Goal: Information Seeking & Learning: Learn about a topic

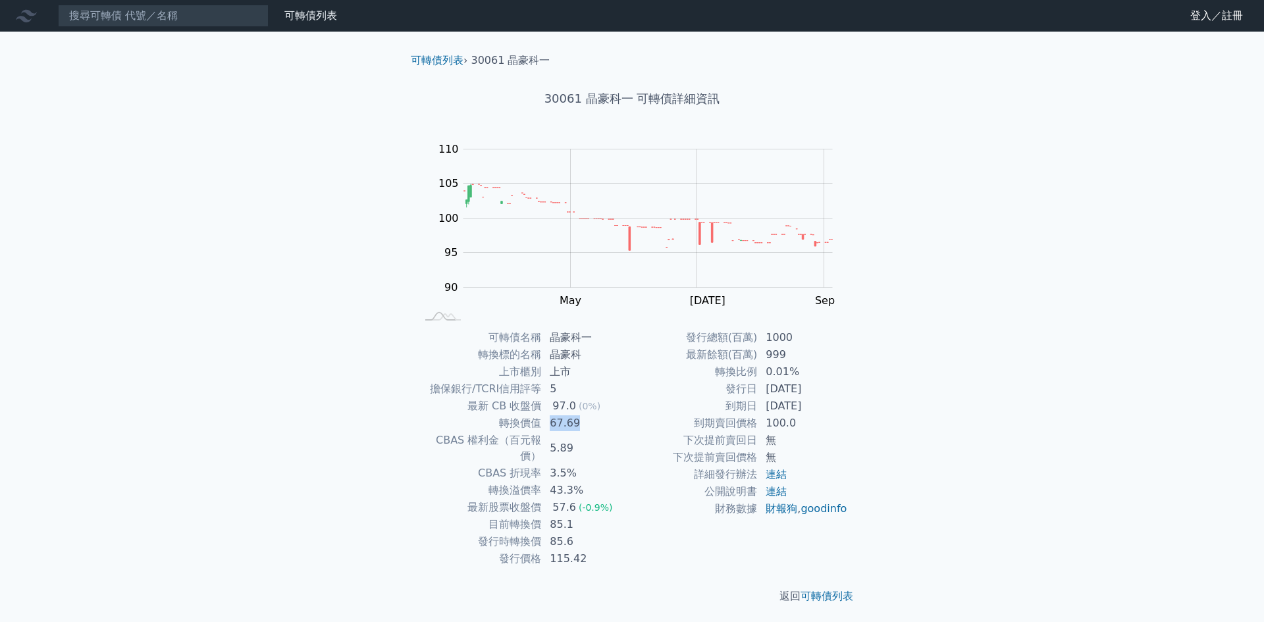
drag, startPoint x: 549, startPoint y: 423, endPoint x: 576, endPoint y: 426, distance: 27.2
click at [576, 426] on td "67.69" at bounding box center [587, 423] width 90 height 17
click at [1192, 469] on div "可轉債列表 財務數據 可轉債列表 財務數據 登入／註冊 登入／註冊 可轉債列表 › 30061 晶豪科一 30061 晶豪科一 可轉債詳細資訊 Zoom Ou…" at bounding box center [632, 312] width 1264 height 625
drag, startPoint x: 721, startPoint y: 96, endPoint x: 637, endPoint y: 96, distance: 84.2
click at [635, 95] on h1 "30061 晶豪科一 可轉債詳細資訊" at bounding box center [631, 99] width 463 height 18
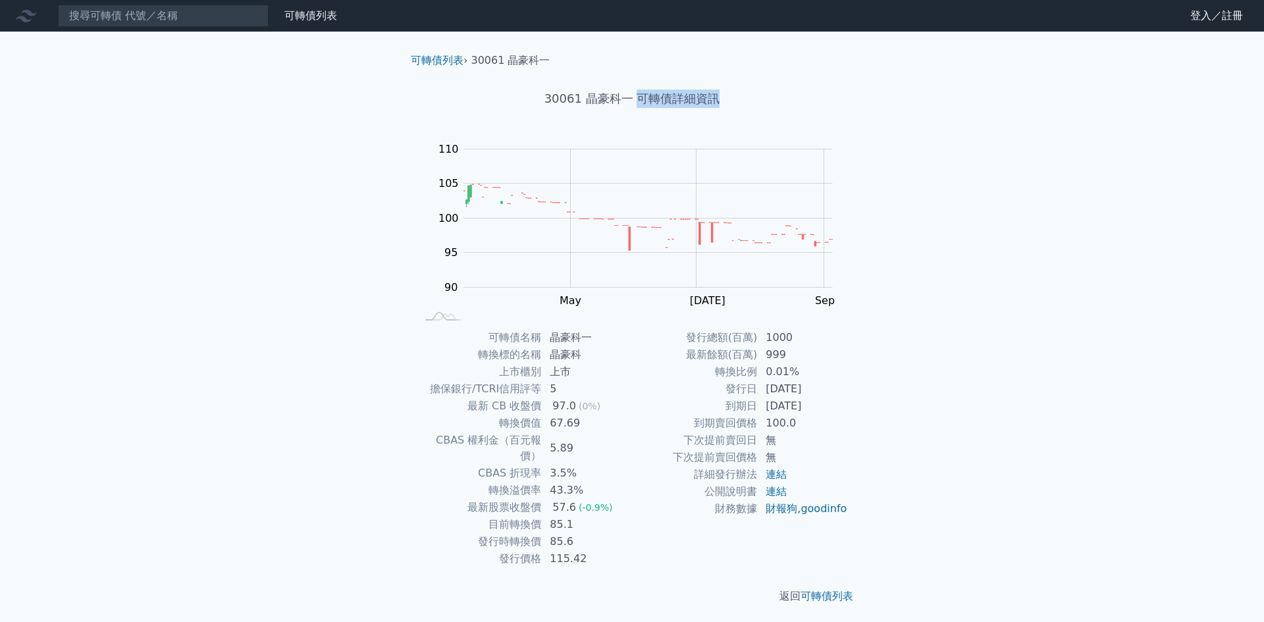
copy h1 "可轉債詳細資訊"
click at [757, 103] on h1 "30061 晶豪科一 可轉債詳細資訊" at bounding box center [631, 99] width 463 height 18
drag, startPoint x: 713, startPoint y: 97, endPoint x: 638, endPoint y: 97, distance: 75.0
click at [638, 97] on h1 "30061 晶豪科一 可轉債詳細資訊" at bounding box center [631, 99] width 463 height 18
copy h1 "可轉債詳細資訊"
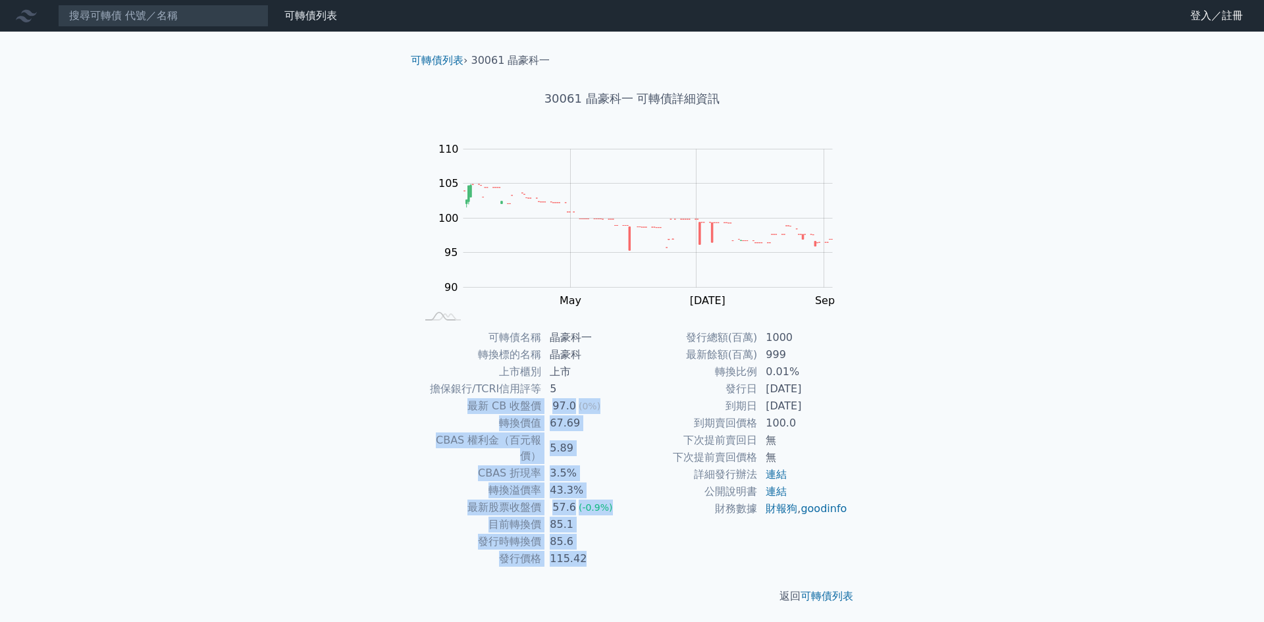
drag, startPoint x: 463, startPoint y: 405, endPoint x: 603, endPoint y: 546, distance: 199.2
click at [603, 546] on tbody "可轉債名稱 晶豪科一 轉換標的名稱 晶豪科 上市櫃別 上市 擔保銀行/TCRI信用評等 5 最新 CB 收盤價 97.0 (0%) 轉換價值 67.69 CB…" at bounding box center [524, 448] width 216 height 238
copy tbody "最新 CB 收盤價 97.0 (0%) 轉換價值 67.69 CBAS 權利金（百元報價） 5.89 CBAS 折現率 3.5% 轉換溢價率 43.3% 最新…"
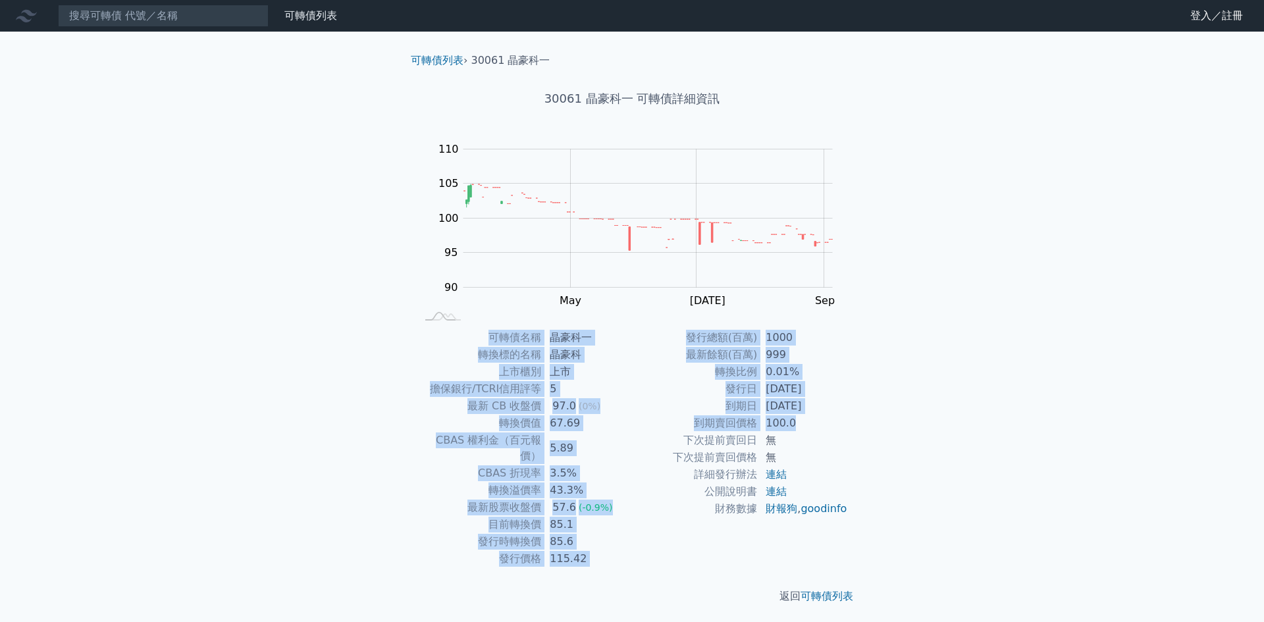
drag, startPoint x: 465, startPoint y: 333, endPoint x: 829, endPoint y: 421, distance: 375.0
click at [829, 421] on div "可轉債名稱 晶豪科一 轉換標的名稱 晶豪科 上市櫃別 上市 擔保銀行/TCRI信用評等 5 最新 CB 收盤價 97.0 (0%) 轉換價值 67.69 CB…" at bounding box center [631, 448] width 463 height 238
copy div "可轉債名稱 晶豪科一 轉換標的名稱 晶豪科 上市櫃別 上市 擔保銀行/TCRI信用評等 5 最新 CB 收盤價 97.0 (0%) 轉換價值 67.69 CB…"
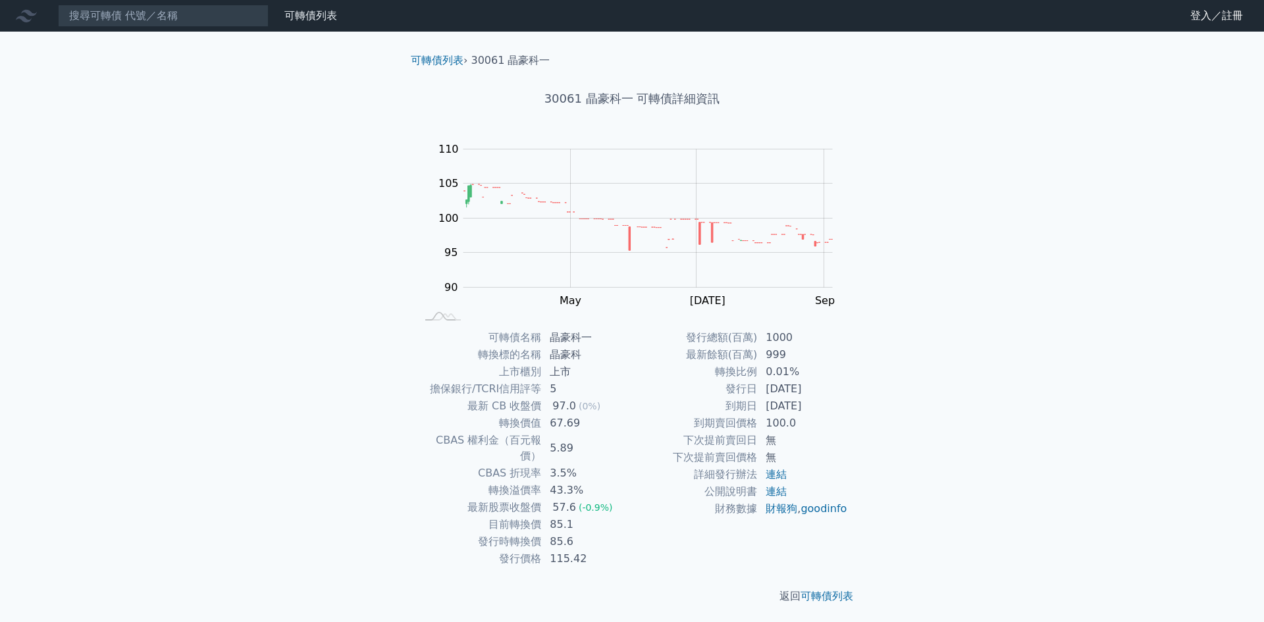
click at [1027, 382] on div "可轉債列表 財務數據 可轉債列表 財務數據 登入／註冊 登入／註冊 可轉債列表 › 30061 晶豪科一 30061 晶豪科一 可轉債詳細資訊 Zoom Ou…" at bounding box center [632, 312] width 1264 height 625
drag, startPoint x: 488, startPoint y: 405, endPoint x: 617, endPoint y: 398, distance: 128.5
click at [617, 398] on tr "最新 CB 收盤價 97.0 (0%)" at bounding box center [524, 406] width 216 height 17
